Goal: Transaction & Acquisition: Obtain resource

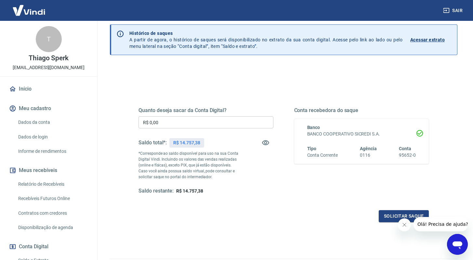
scroll to position [35, 0]
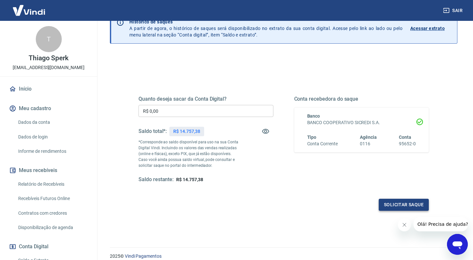
click at [396, 200] on button "Solicitar saque" at bounding box center [404, 204] width 50 height 12
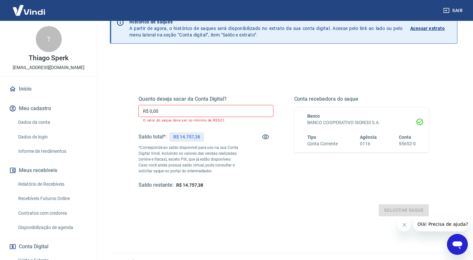
click at [209, 105] on input "R$ 0,00" at bounding box center [206, 111] width 135 height 12
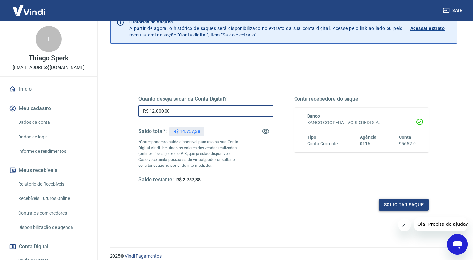
type input "R$ 12.000,00"
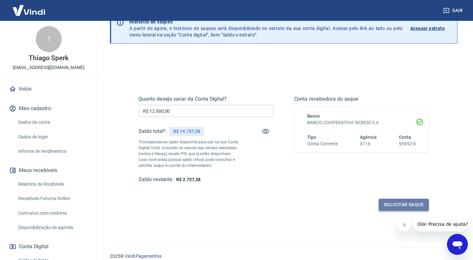
click at [395, 205] on button "Solicitar saque" at bounding box center [404, 204] width 50 height 12
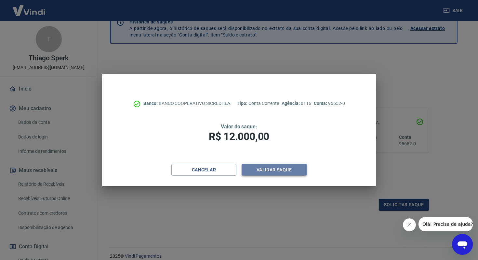
click at [262, 172] on button "Validar saque" at bounding box center [274, 170] width 65 height 12
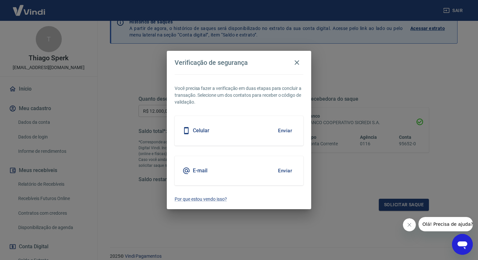
click at [284, 171] on button "Enviar" at bounding box center [284, 171] width 21 height 14
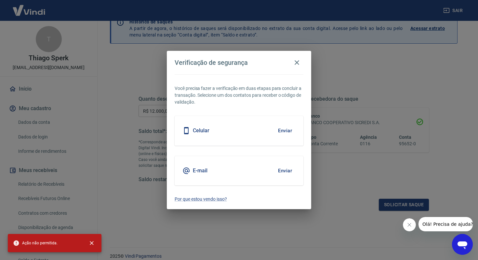
click at [284, 134] on button "Enviar" at bounding box center [284, 131] width 21 height 14
click at [298, 63] on icon "button" at bounding box center [297, 62] width 5 height 5
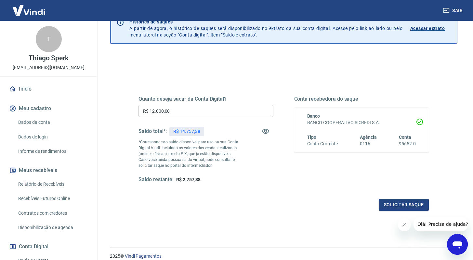
click at [457, 245] on icon "Abrir janela de mensagens" at bounding box center [458, 245] width 10 height 8
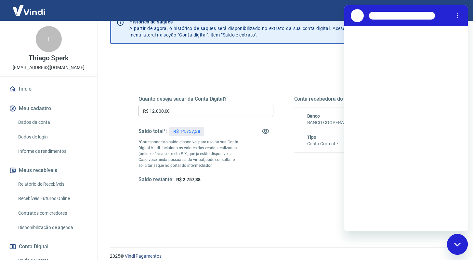
scroll to position [0, 0]
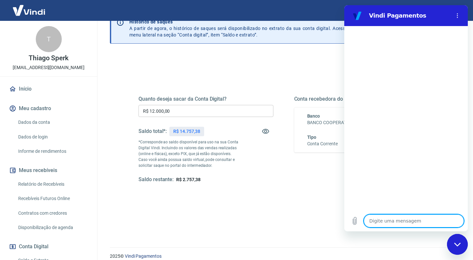
click at [384, 221] on textarea at bounding box center [414, 220] width 100 height 13
type textarea "B"
type textarea "x"
type textarea "Bo"
type textarea "x"
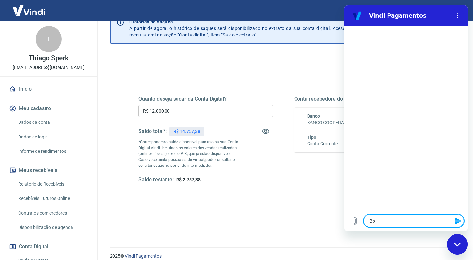
type textarea "Boa"
type textarea "x"
type textarea "Boa"
type textarea "x"
type textarea "Boa t"
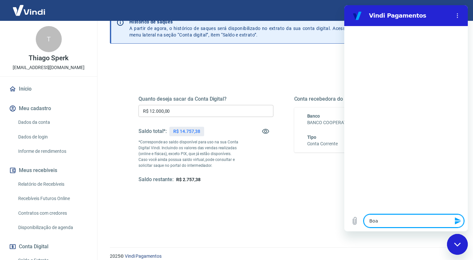
type textarea "x"
type textarea "Boa ta"
type textarea "x"
type textarea "Boa tar"
type textarea "x"
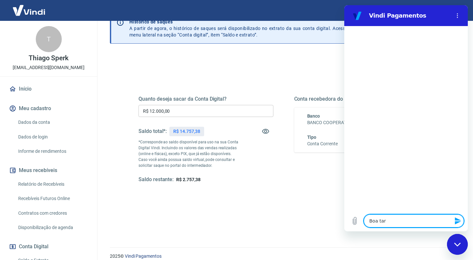
type textarea "Boa tard"
type textarea "x"
type textarea "Boa tarde"
type textarea "x"
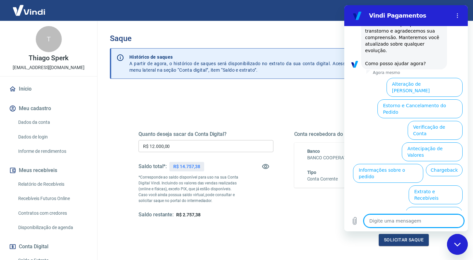
scroll to position [173, 0]
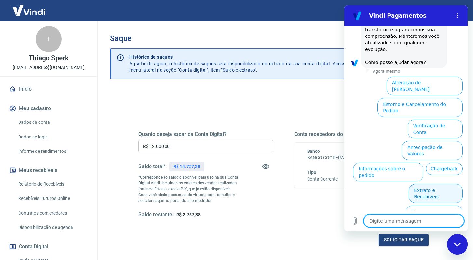
click at [428, 184] on button "Extrato e Recebíveis" at bounding box center [436, 193] width 54 height 19
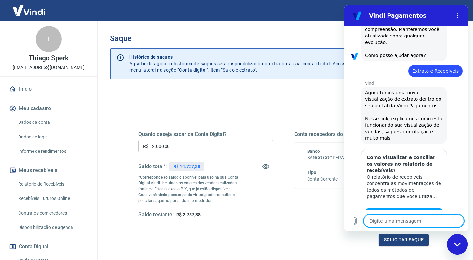
type textarea "x"
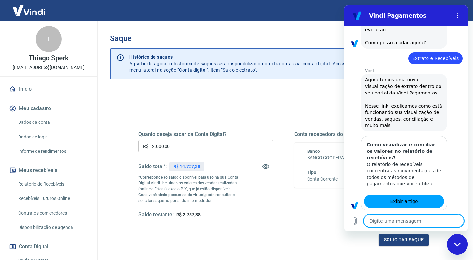
type textarea "F"
type textarea "x"
type textarea "Fa"
type textarea "x"
type textarea "Fal"
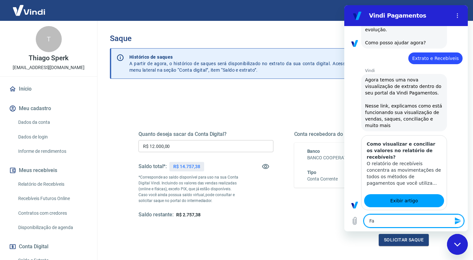
type textarea "x"
type textarea "Fala"
type textarea "x"
type textarea "Falar"
type textarea "x"
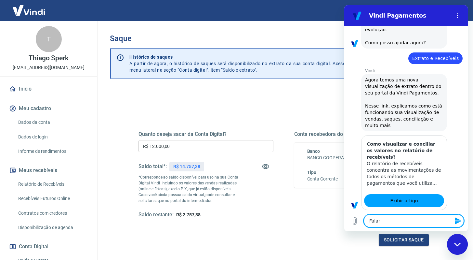
type textarea "Falar"
type textarea "x"
type textarea "Falar c"
type textarea "x"
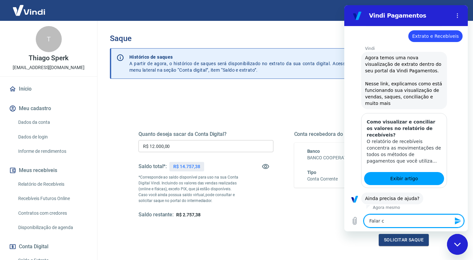
type textarea "Falar co"
type textarea "x"
type textarea "Falar com"
type textarea "x"
type textarea "Falar com"
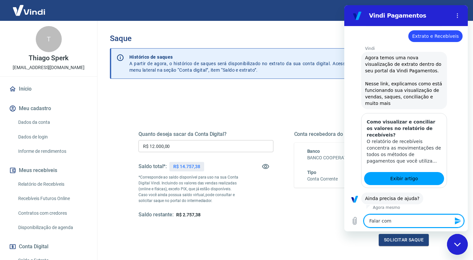
type textarea "x"
type textarea "Falar com a"
type textarea "x"
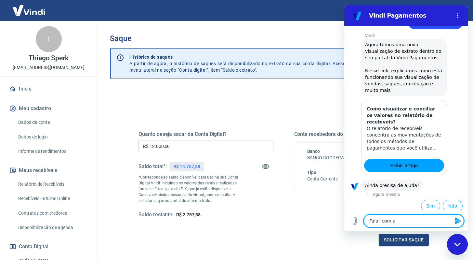
scroll to position [231, 0]
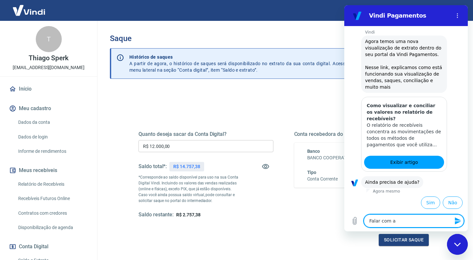
type textarea "Falar com at"
type textarea "x"
type textarea "Falar com ate"
type textarea "x"
type textarea "Falar com [GEOGRAPHIC_DATA]"
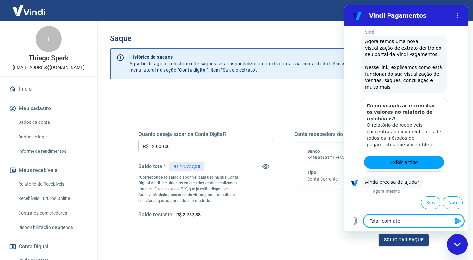
type textarea "x"
type textarea "Falar com atend"
type textarea "x"
type textarea "Falar com atende"
type textarea "x"
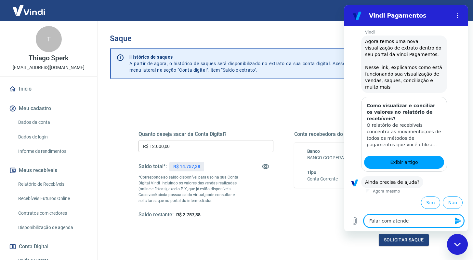
type textarea "Falar com atenden"
type textarea "x"
type textarea "Falar com atendent"
type textarea "x"
type textarea "Falar com atendente"
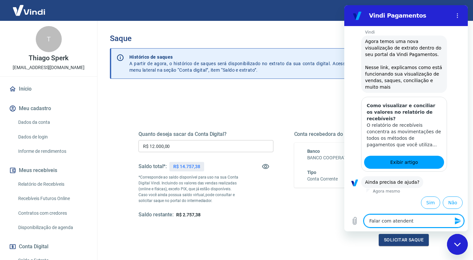
type textarea "x"
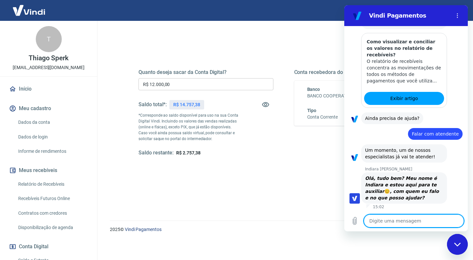
scroll to position [296, 0]
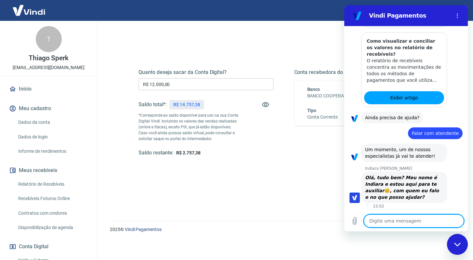
type textarea "x"
click at [413, 220] on textarea at bounding box center [414, 220] width 100 height 13
type textarea "O"
type textarea "x"
type textarea "Ol"
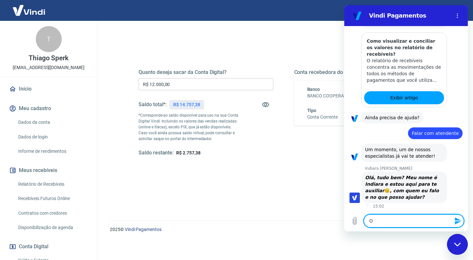
type textarea "x"
type textarea "[PERSON_NAME]"
type textarea "x"
type textarea "Ol"
type textarea "x"
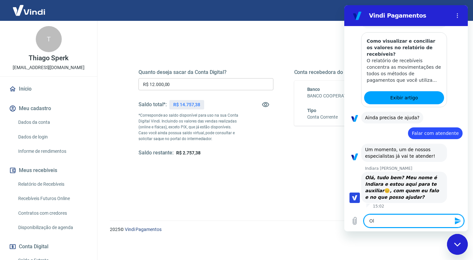
type textarea "O"
type textarea "x"
type textarea "O"
type textarea "x"
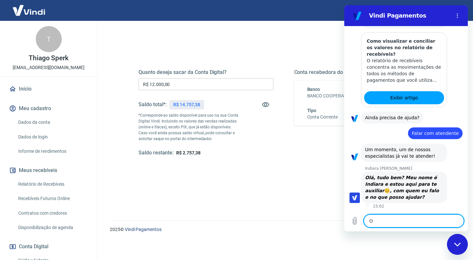
type textarea "Oi"
type textarea "x"
type textarea "Oi"
type textarea "x"
type textarea "Oi I"
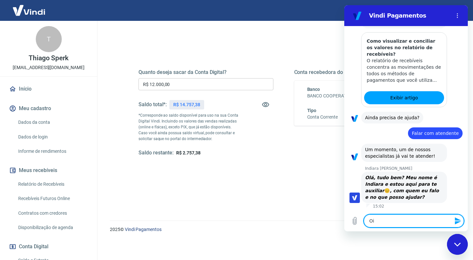
type textarea "x"
type textarea "Oi In"
type textarea "x"
type textarea "Oi Ind"
type textarea "x"
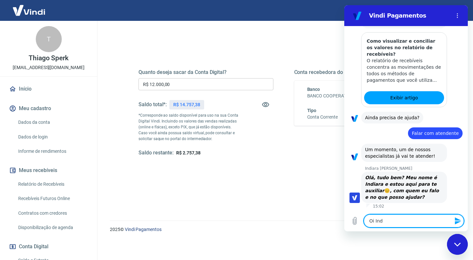
type textarea "Oi Indi"
type textarea "x"
type textarea "Oi [GEOGRAPHIC_DATA]"
type textarea "x"
type textarea "Oi Indiar"
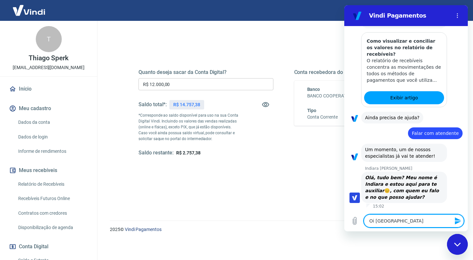
type textarea "x"
type textarea "Oi Indiara"
type textarea "x"
type textarea "Oi Indiara,"
type textarea "x"
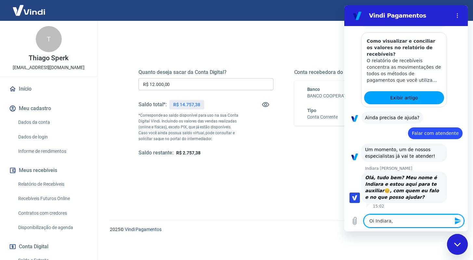
type textarea "Oi Indiara,"
type textarea "x"
type textarea "Oi Indiara, t"
type textarea "x"
type textarea "Oi Indiara, tu"
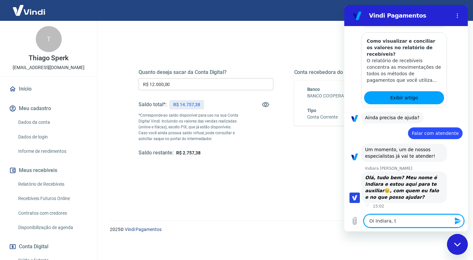
type textarea "x"
type textarea "Oi Indiara, tud"
type textarea "x"
type textarea "Oi Indiara, tudo"
type textarea "x"
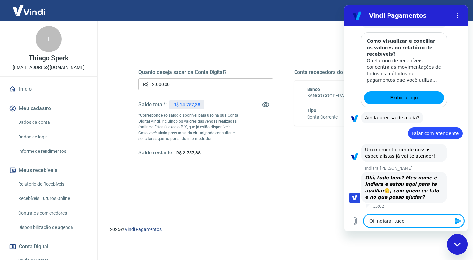
type textarea "Oi Indiara, tudo"
type textarea "x"
type textarea "Oi Indiara, tudo b"
type textarea "x"
type textarea "Oi Indiara, tudo be"
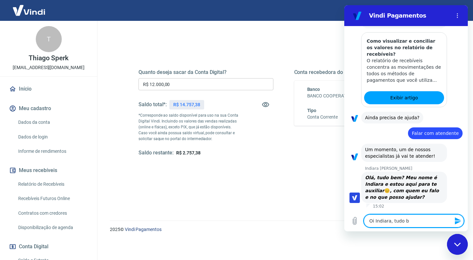
type textarea "x"
type textarea "Oi Indiara, tudo bem"
type textarea "x"
type textarea "Oi Indiara, tudo bem?"
type textarea "x"
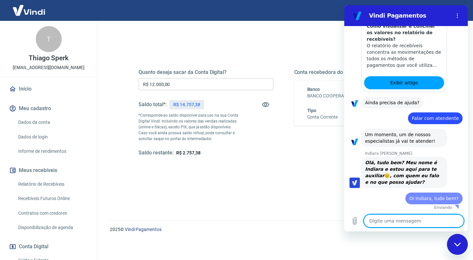
type textarea "x"
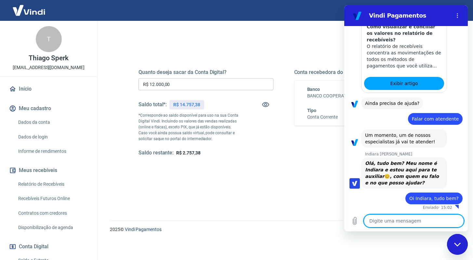
scroll to position [311, 0]
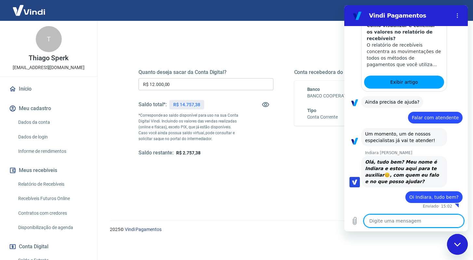
type textarea "u"
type textarea "x"
type textarea "um"
type textarea "x"
type textarea "um"
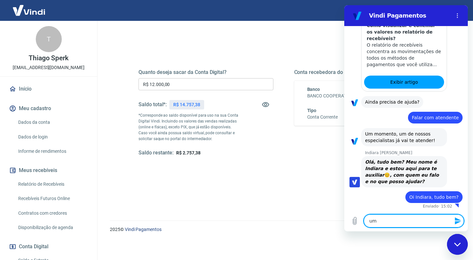
type textarea "x"
type textarea "um t"
type textarea "x"
type textarea "um te"
type textarea "x"
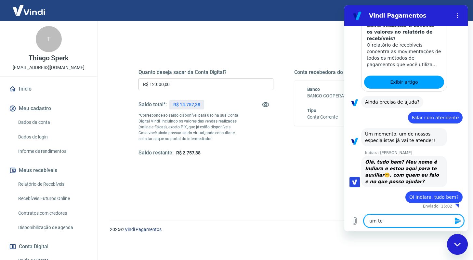
type textarea "um tem"
type textarea "x"
type textarea "um temp"
type textarea "x"
type textarea "um tempo"
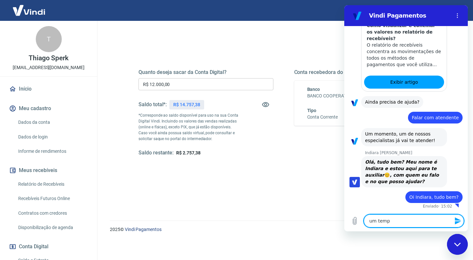
type textarea "x"
type textarea "um tempo"
type textarea "x"
type textarea "um tempo a"
type textarea "x"
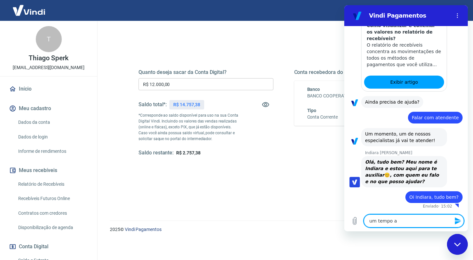
type textarea "um tempo at"
type textarea "x"
type textarea "um tempo atr"
type textarea "x"
type textarea "um tempo atra"
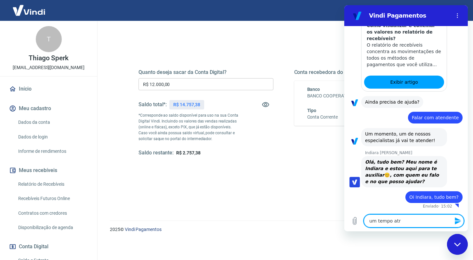
type textarea "x"
type textarea "um tempo atr"
type textarea "x"
type textarea "um tempo at"
type textarea "x"
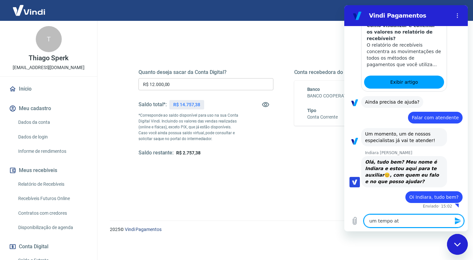
type textarea "um tempo a"
type textarea "x"
type textarea "um tempo"
type textarea "x"
type textarea "um tempo"
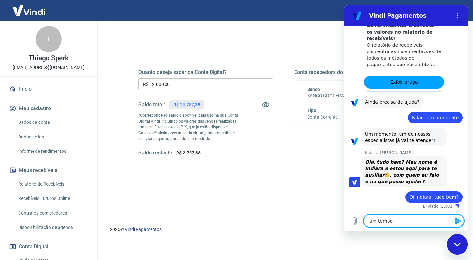
type textarea "x"
type textarea "um temp"
type textarea "x"
type textarea "um tem"
type textarea "x"
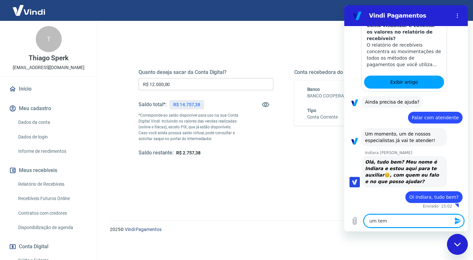
type textarea "um te"
type textarea "x"
type textarea "um t"
type textarea "x"
type textarea "um"
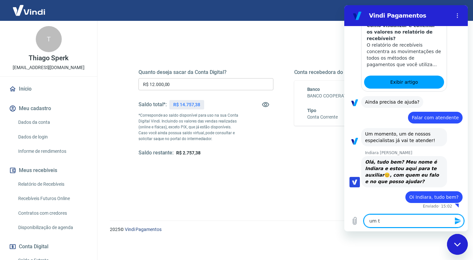
type textarea "x"
type textarea "um"
type textarea "x"
type textarea "u"
type textarea "x"
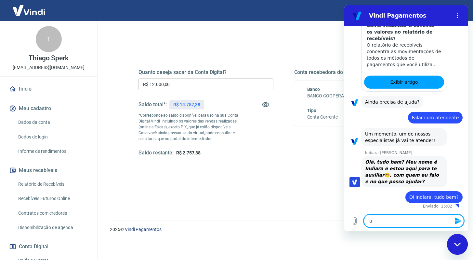
type textarea "x"
type textarea "U"
type textarea "x"
type textarea "Um"
type textarea "x"
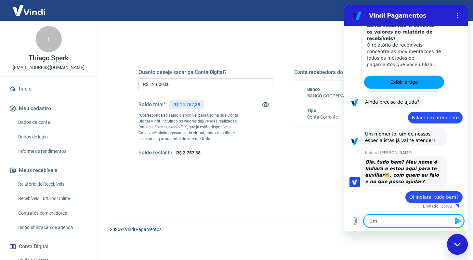
type textarea "Um"
type textarea "x"
type textarea "Um t"
type textarea "x"
type textarea "Um te"
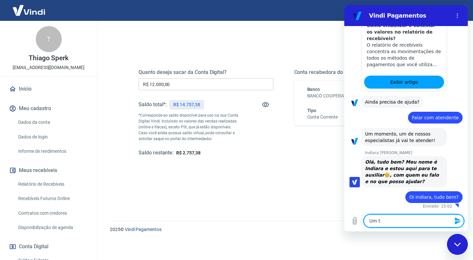
type textarea "x"
type textarea "Um tem"
type textarea "x"
type textarea "Um temp"
type textarea "x"
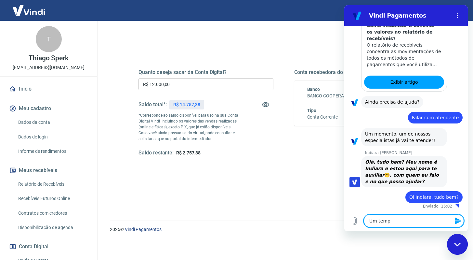
type textarea "Um tempo"
type textarea "x"
type textarea "Um tempo"
type textarea "x"
type textarea "Um tempo a"
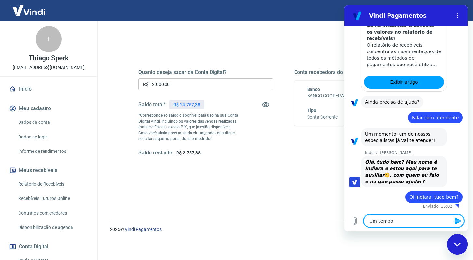
type textarea "x"
type textarea "Um tempo at"
type textarea "x"
type textarea "Um tempo atr"
type textarea "x"
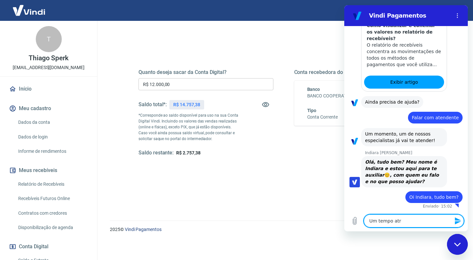
type textarea "Um tempo atra"
type textarea "x"
type textarea "Um tempo atrá"
type textarea "x"
type textarea "Um tempo atrás"
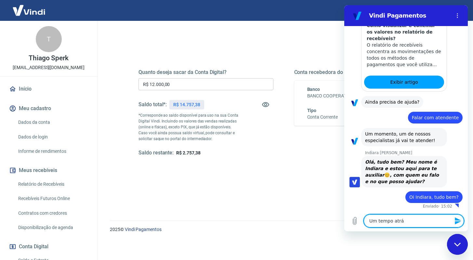
type textarea "x"
type textarea "Um tempo atrás"
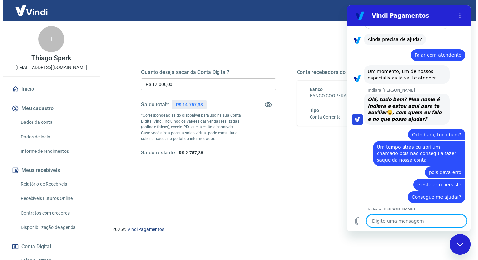
scroll to position [386, 0]
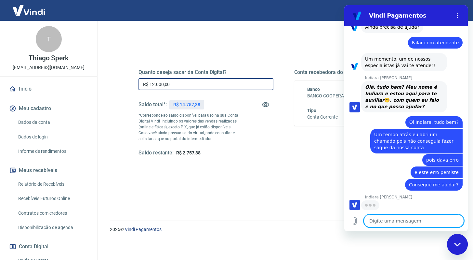
click at [247, 82] on input "R$ 12.000,00" at bounding box center [206, 84] width 135 height 12
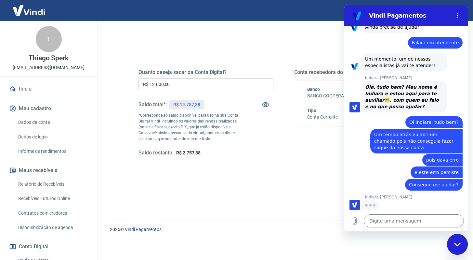
click at [455, 247] on div "Fechar janela de mensagens" at bounding box center [458, 244] width 20 height 20
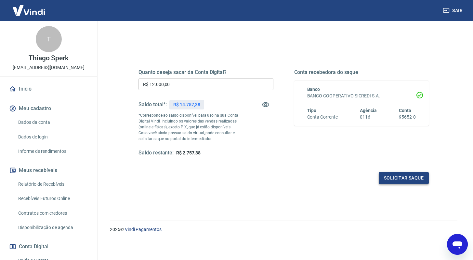
click at [391, 176] on button "Solicitar saque" at bounding box center [404, 178] width 50 height 12
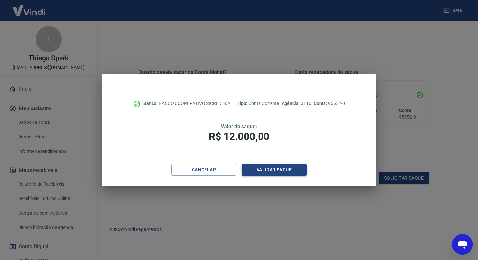
click at [292, 170] on button "Validar saque" at bounding box center [274, 170] width 65 height 12
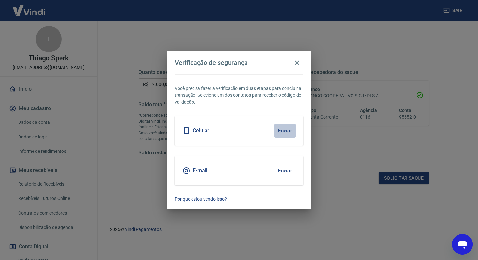
click at [283, 128] on button "Enviar" at bounding box center [284, 131] width 21 height 14
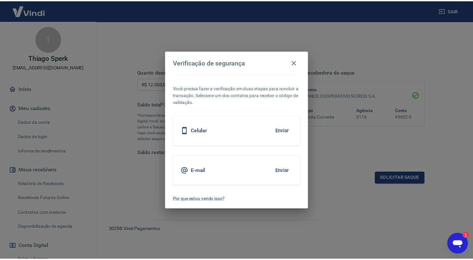
scroll to position [0, 0]
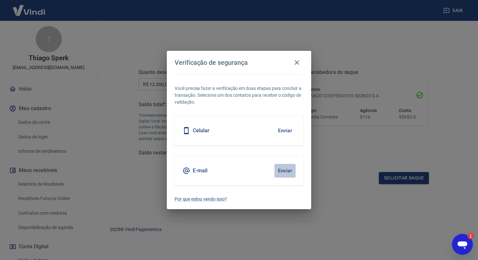
click at [289, 169] on button "Enviar" at bounding box center [284, 171] width 21 height 14
click at [292, 172] on button "Enviar" at bounding box center [284, 171] width 21 height 14
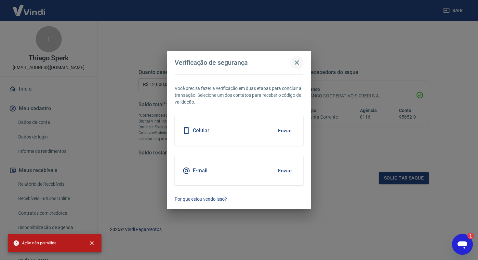
click at [295, 64] on icon "button" at bounding box center [297, 63] width 8 height 8
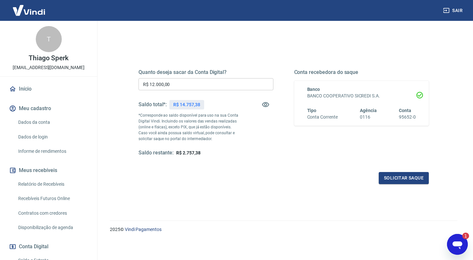
click at [462, 246] on icon "Abrir janela de mensagens, 1 mensagem não lida" at bounding box center [458, 244] width 12 height 12
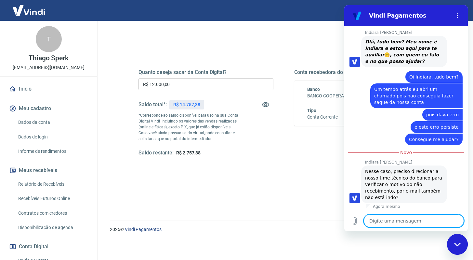
scroll to position [432, 0]
click at [402, 220] on textarea at bounding box center [414, 220] width 100 height 13
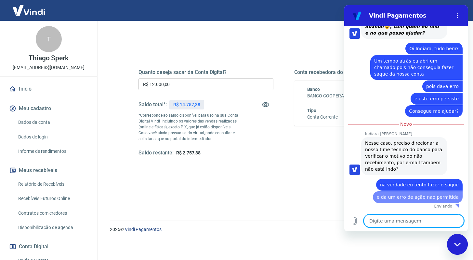
scroll to position [460, 0]
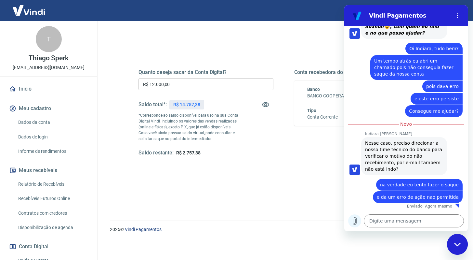
click at [358, 221] on icon "Carregar arquivo" at bounding box center [355, 221] width 8 height 8
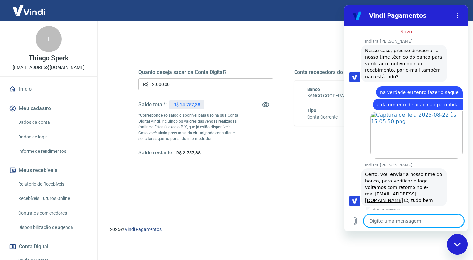
scroll to position [555, 0]
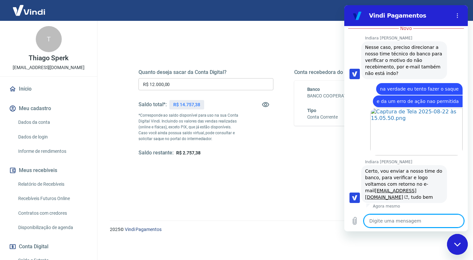
click at [414, 218] on textarea at bounding box center [414, 220] width 100 height 13
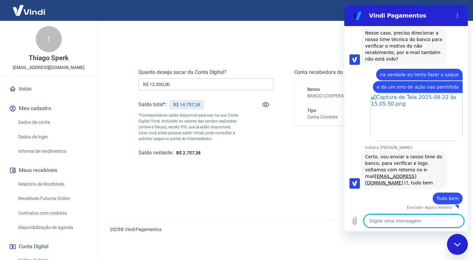
scroll to position [571, 0]
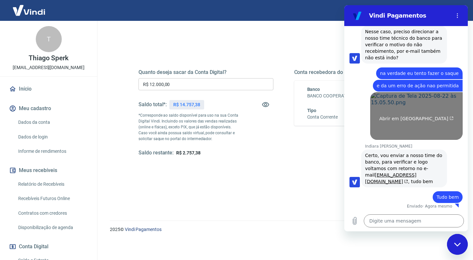
click at [399, 118] on span "Abrir em [GEOGRAPHIC_DATA]" at bounding box center [417, 118] width 74 height 5
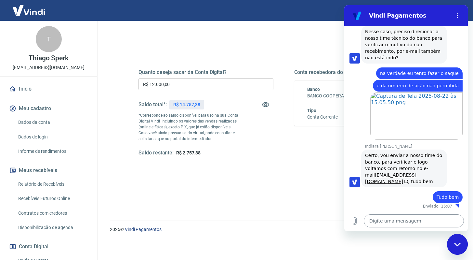
click at [406, 219] on textarea at bounding box center [414, 220] width 100 height 13
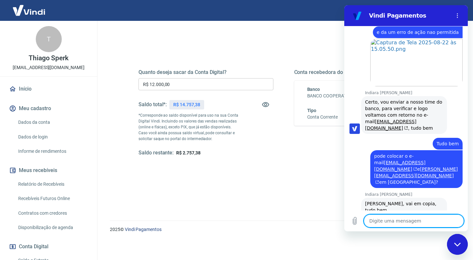
scroll to position [649, 0]
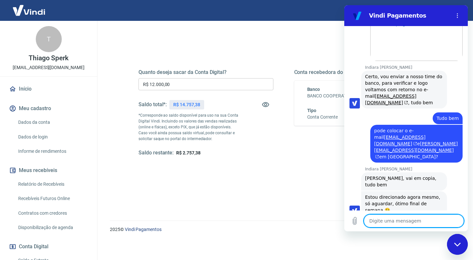
click at [411, 218] on textarea at bounding box center [414, 220] width 100 height 13
click at [409, 219] on textarea at bounding box center [414, 220] width 100 height 13
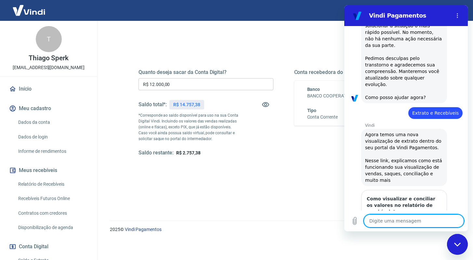
scroll to position [665, 0]
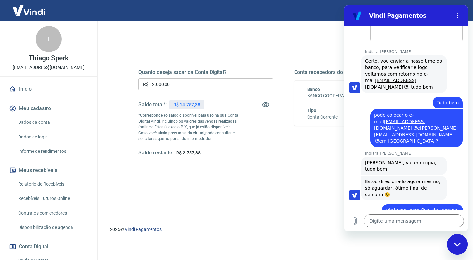
click at [457, 249] on div "Fechar janela de mensagens" at bounding box center [458, 244] width 20 height 20
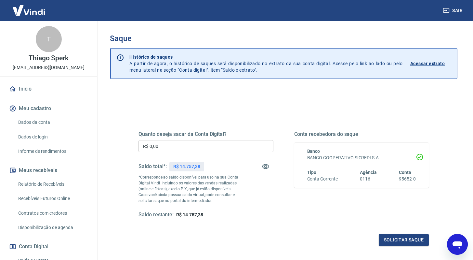
click at [200, 150] on input "R$ 0,00" at bounding box center [206, 146] width 135 height 12
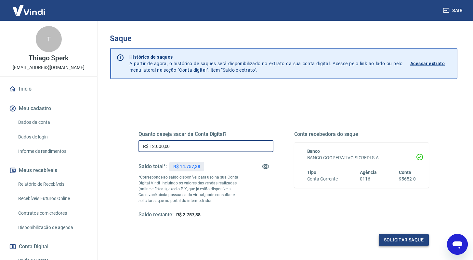
type input "R$ 12.000,00"
click at [422, 239] on button "Solicitar saque" at bounding box center [404, 240] width 50 height 12
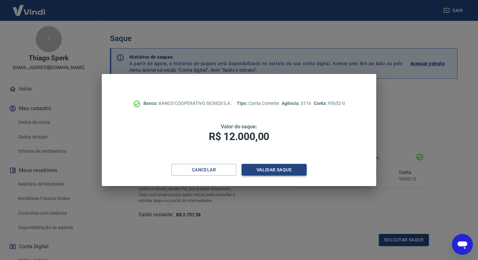
click at [265, 167] on button "Validar saque" at bounding box center [274, 170] width 65 height 12
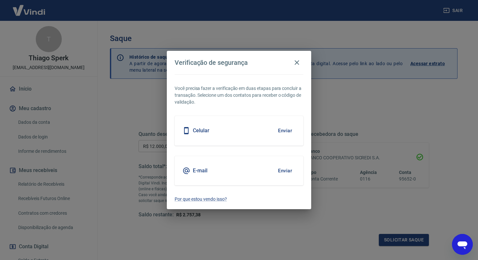
click at [282, 168] on button "Enviar" at bounding box center [284, 171] width 21 height 14
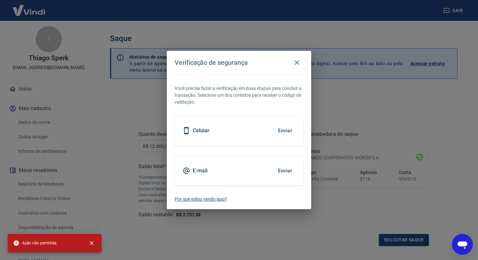
click at [210, 198] on p "Por que estou vendo isso?" at bounding box center [239, 198] width 129 height 7
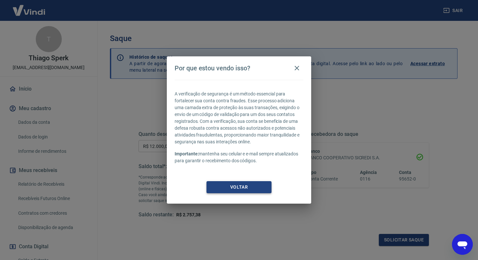
click at [243, 189] on button "Voltar" at bounding box center [239, 187] width 65 height 12
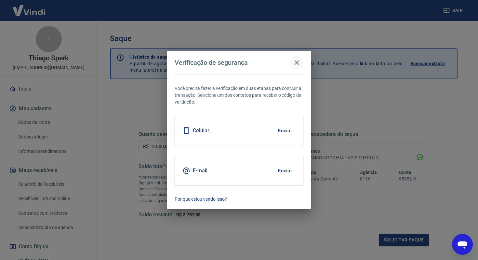
click at [300, 63] on icon "button" at bounding box center [297, 63] width 8 height 8
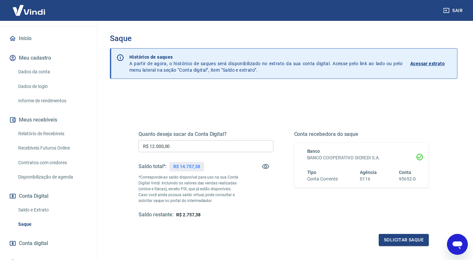
scroll to position [80, 0]
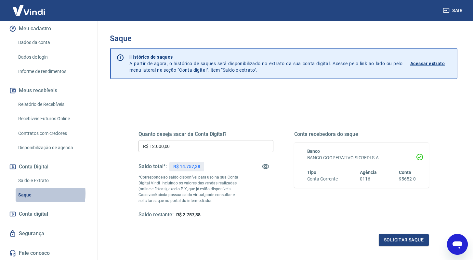
click at [29, 193] on link "Saque" at bounding box center [53, 194] width 74 height 13
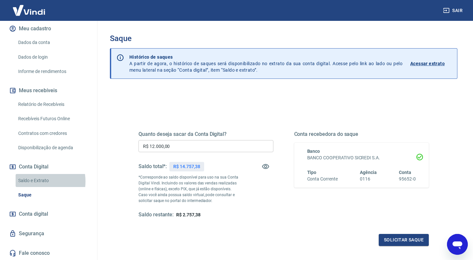
click at [34, 181] on link "Saldo e Extrato" at bounding box center [53, 180] width 74 height 13
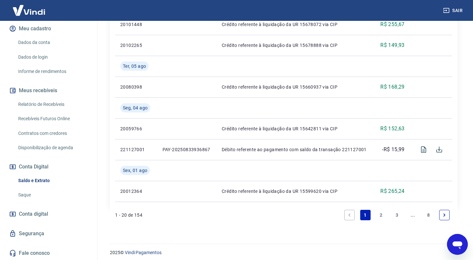
scroll to position [661, 0]
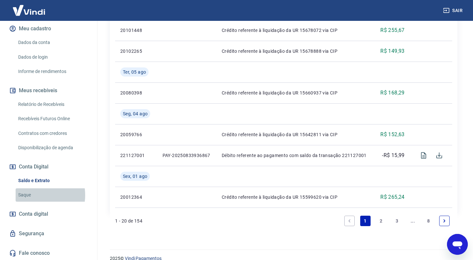
click at [32, 194] on link "Saque" at bounding box center [53, 194] width 74 height 13
